Goal: Book appointment/travel/reservation

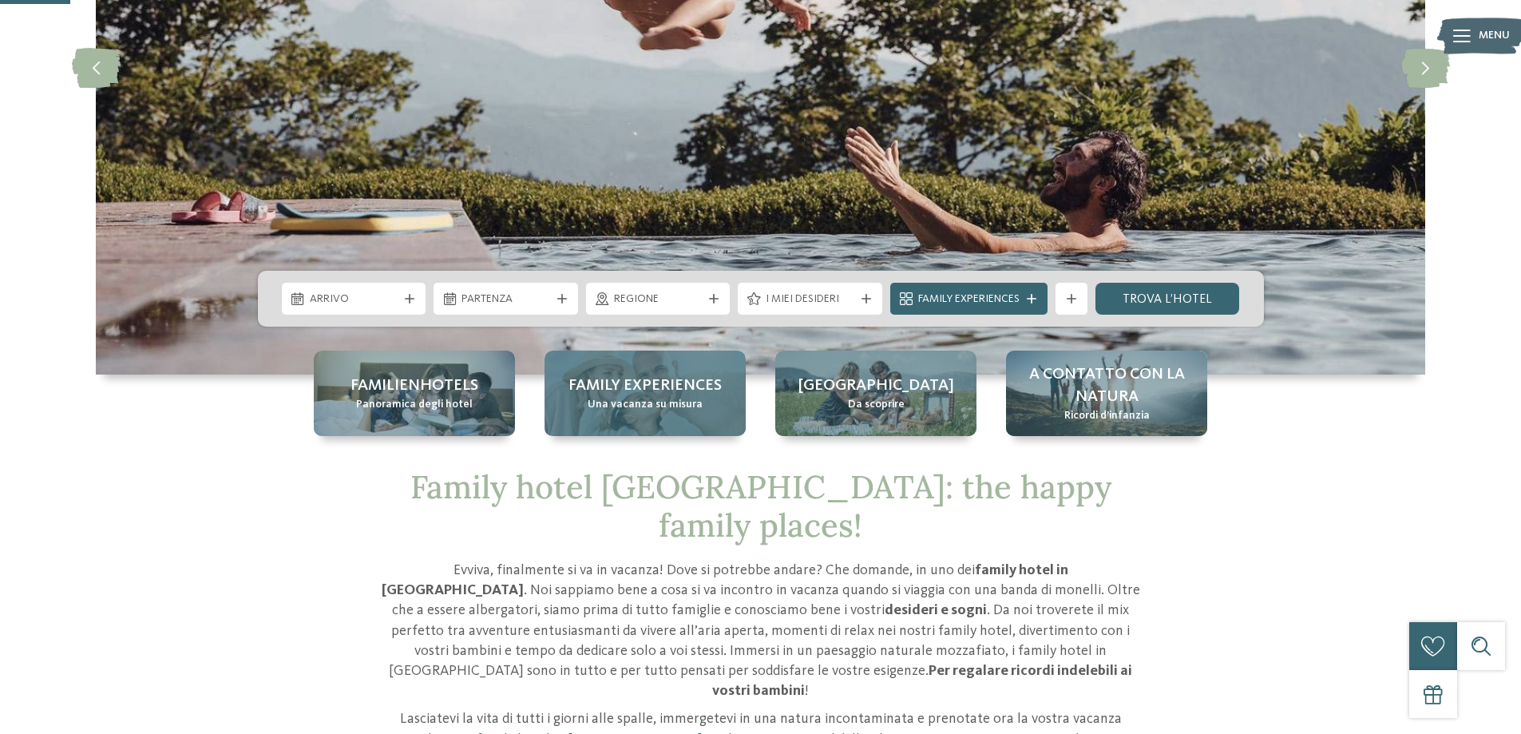
click at [668, 410] on span "Una vacanza su misura" at bounding box center [645, 405] width 115 height 16
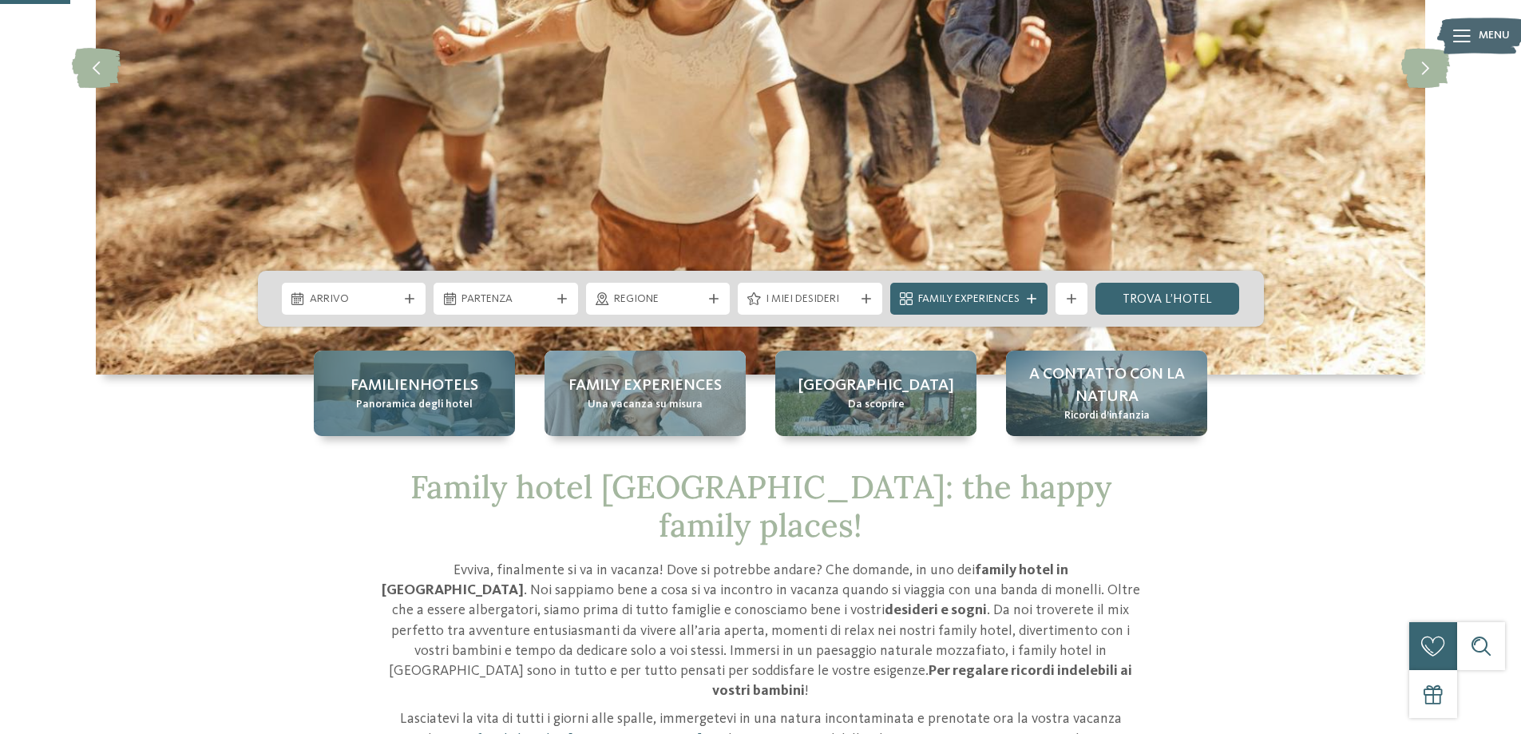
click at [393, 377] on span "Familienhotels" at bounding box center [414, 385] width 128 height 22
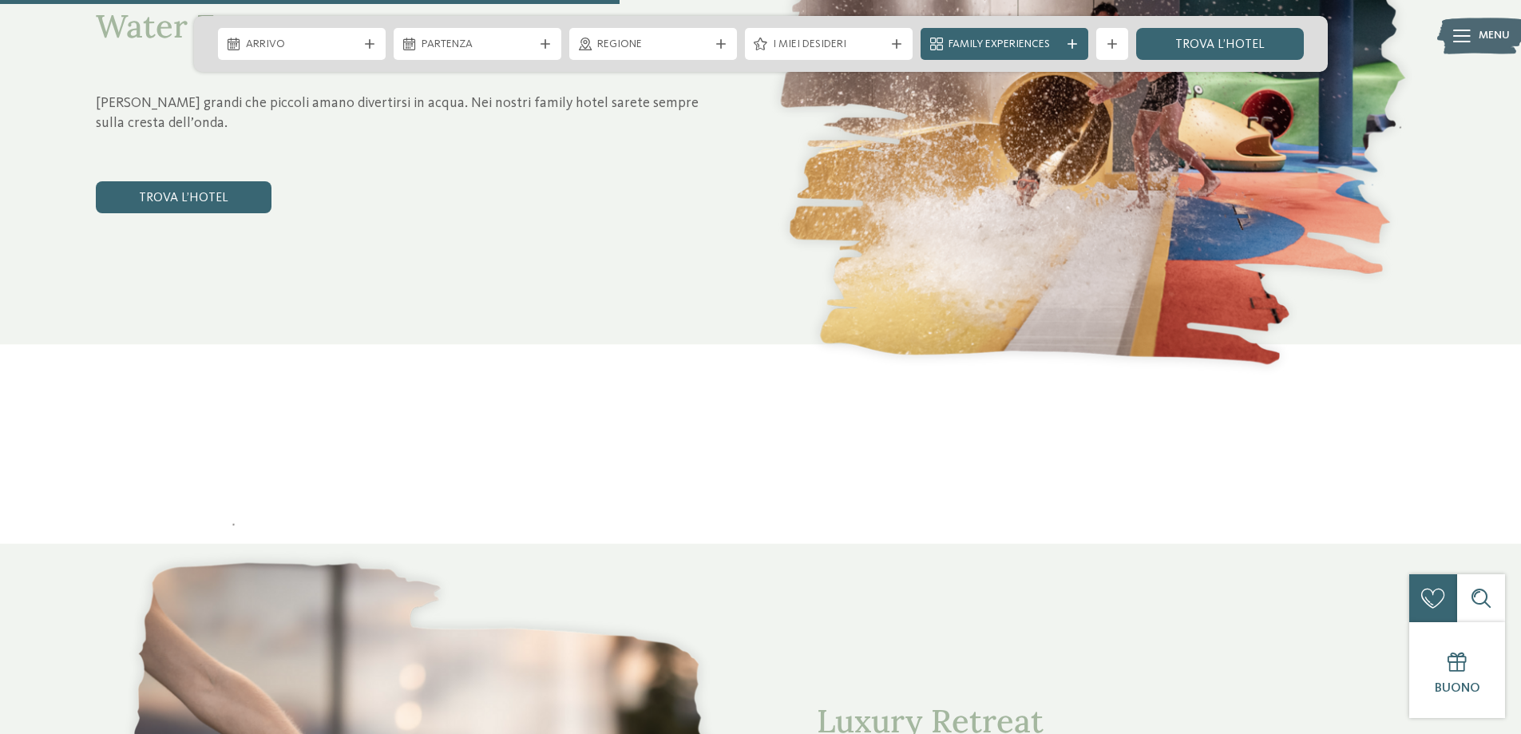
scroll to position [2874, 0]
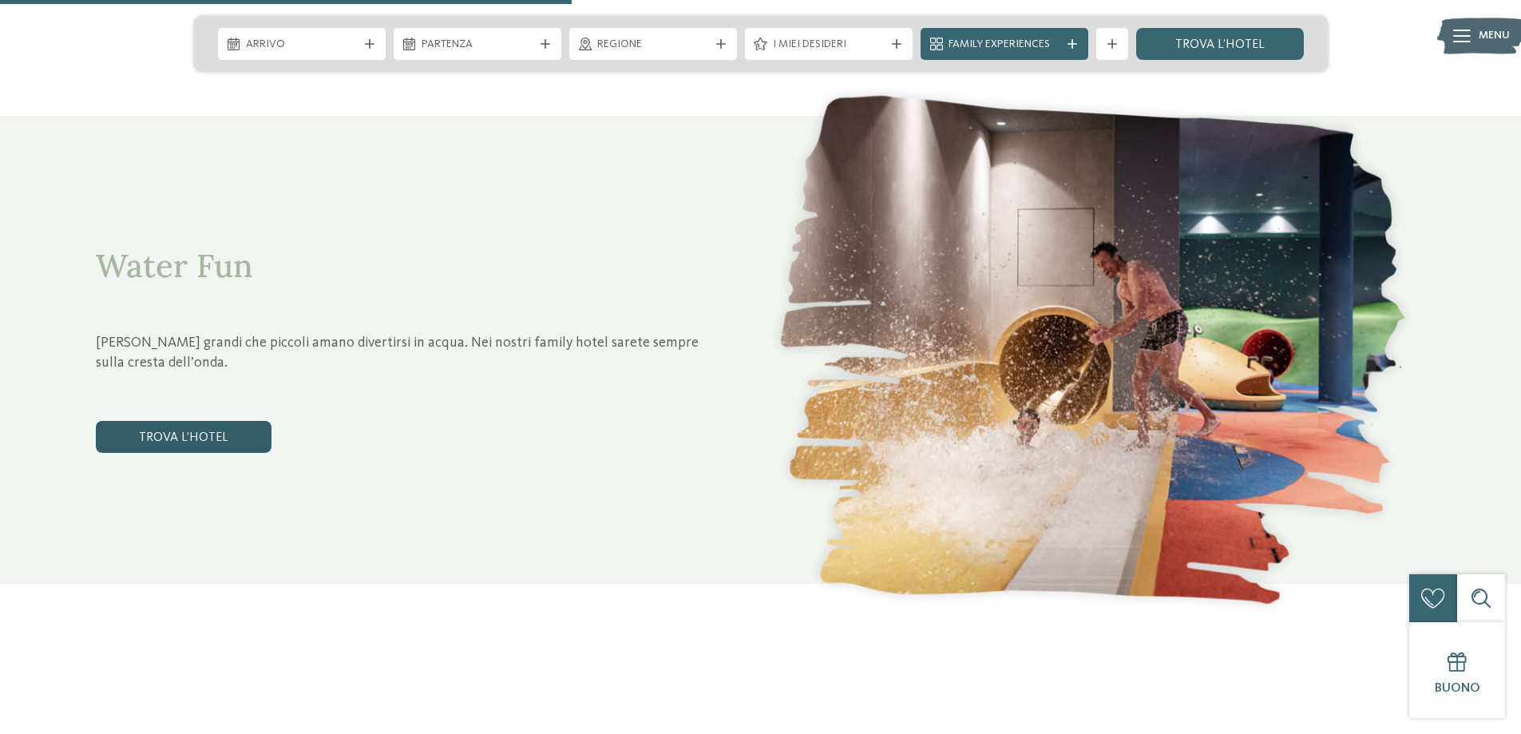
click at [231, 441] on link "trova l’hotel" at bounding box center [184, 437] width 176 height 32
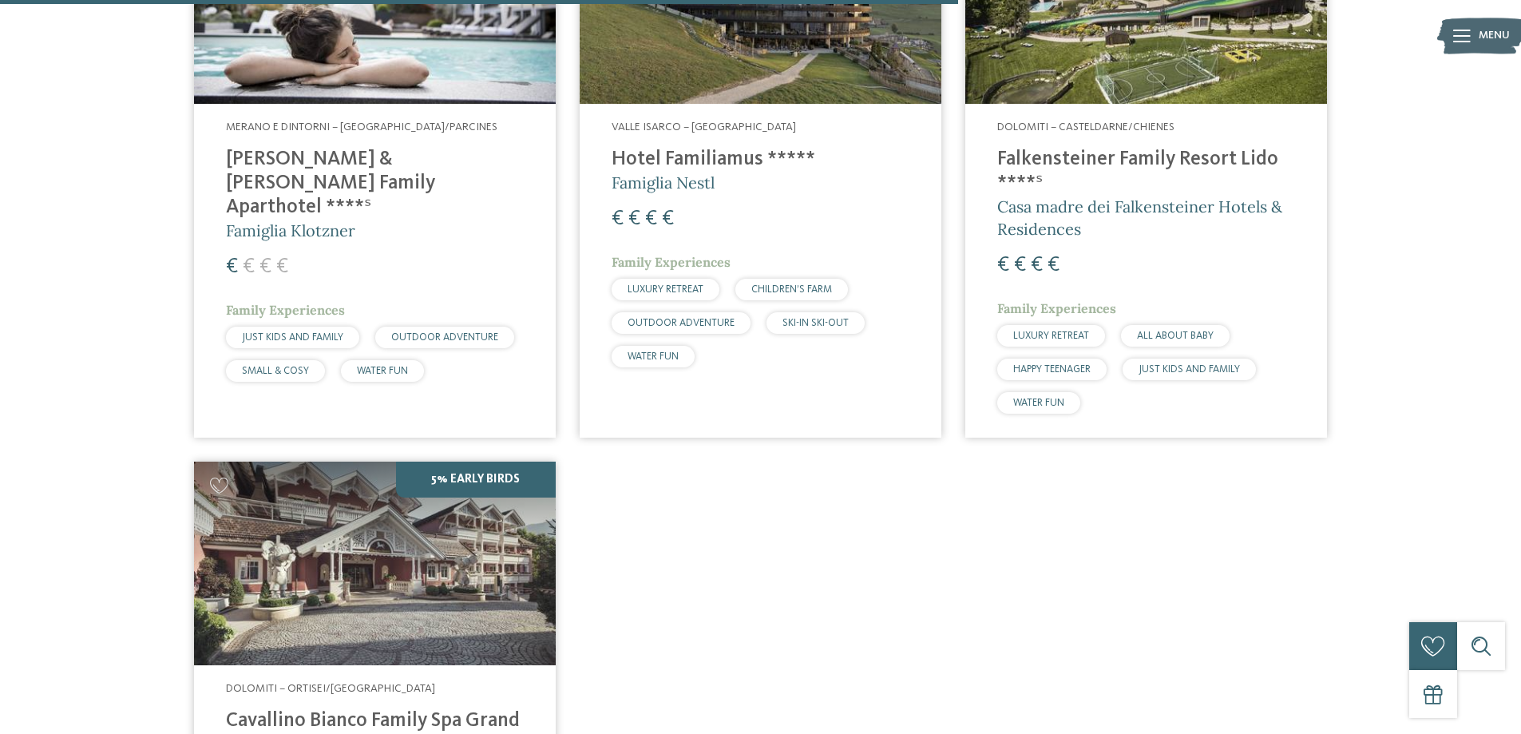
scroll to position [2040, 0]
